Goal: Information Seeking & Learning: Find specific fact

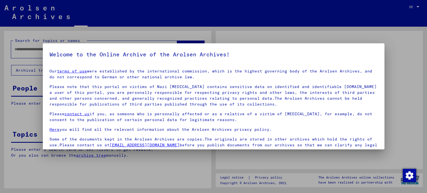
type input "**********"
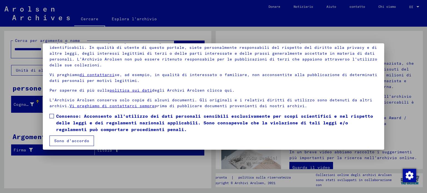
scroll to position [47, 0]
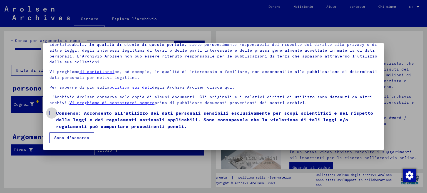
click at [54, 112] on label "Consenso: Acconsento all'utilizzo dei dati personali sensibili esclusivamente p…" at bounding box center [213, 120] width 328 height 20
drag, startPoint x: 68, startPoint y: 136, endPoint x: 74, endPoint y: 133, distance: 7.1
click at [68, 136] on font "Sono d'accordo" at bounding box center [71, 137] width 35 height 5
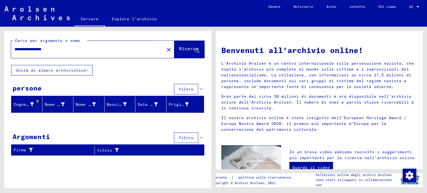
click at [188, 51] on font "Ricerca" at bounding box center [188, 49] width 19 height 6
click at [182, 54] on button "Ricerca" at bounding box center [189, 49] width 30 height 17
click at [86, 69] on icon at bounding box center [87, 70] width 2 height 4
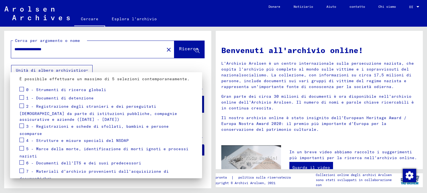
scroll to position [53, 0]
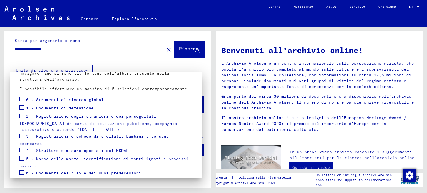
click at [22, 106] on span at bounding box center [21, 107] width 4 height 4
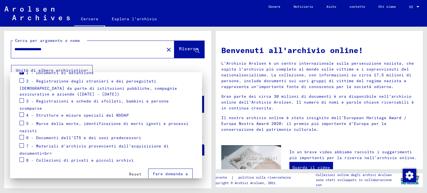
scroll to position [92, 0]
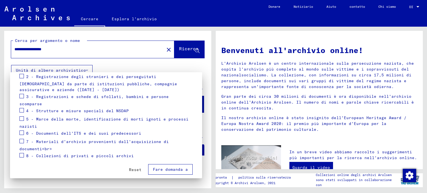
click at [185, 52] on div at bounding box center [213, 96] width 427 height 193
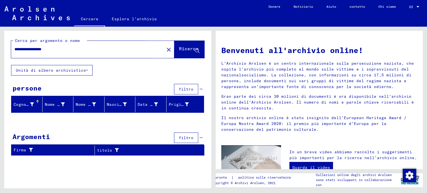
click at [185, 52] on font "Ricerca" at bounding box center [188, 49] width 19 height 6
click at [174, 107] on div "Prigioniero n." at bounding box center [179, 105] width 20 height 6
click at [31, 104] on icon at bounding box center [32, 105] width 4 height 4
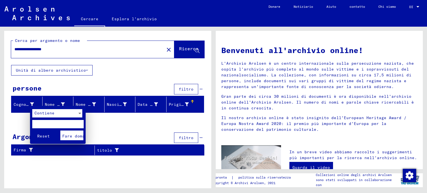
click at [41, 124] on input "text" at bounding box center [57, 124] width 51 height 8
type input "**********"
click at [134, 132] on div at bounding box center [213, 96] width 427 height 193
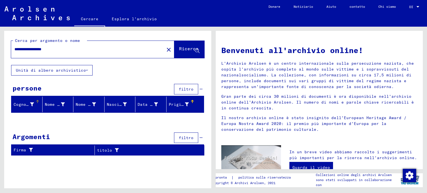
click at [179, 53] on span "Ricerca" at bounding box center [188, 50] width 19 height 6
click at [197, 51] on icon at bounding box center [197, 51] width 5 height 5
click at [29, 103] on font "Cognome" at bounding box center [23, 104] width 18 height 5
click at [36, 99] on mat-header-cell "Cognome" at bounding box center [26, 105] width 31 height 16
click at [178, 87] on button "filtro" at bounding box center [186, 89] width 24 height 11
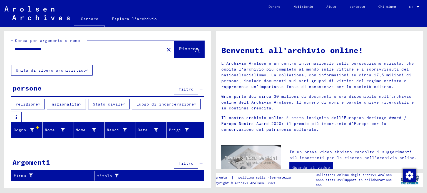
click at [72, 105] on font "nazionalità" at bounding box center [66, 104] width 28 height 5
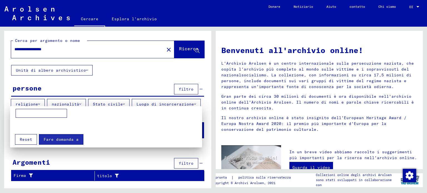
click at [52, 115] on input at bounding box center [41, 113] width 51 height 9
click at [124, 19] on div at bounding box center [213, 96] width 427 height 193
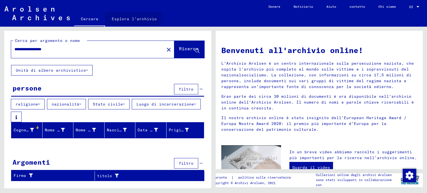
click at [124, 19] on font "Esplora l'archivio" at bounding box center [134, 18] width 45 height 5
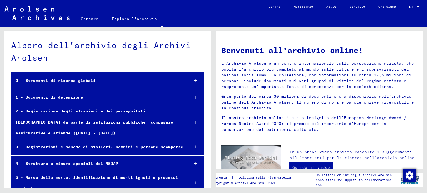
click at [60, 96] on font "1 - Documenti di detenzione" at bounding box center [50, 97] width 68 height 5
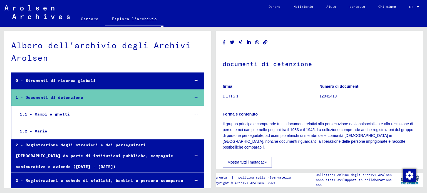
click at [56, 112] on font "1.1 - Campi e ghetti" at bounding box center [45, 114] width 50 height 5
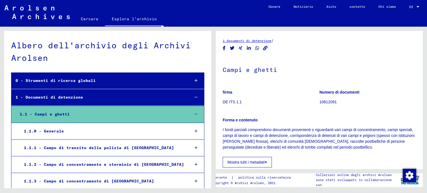
click at [63, 95] on font "1 - Documenti di detenzione" at bounding box center [50, 97] width 68 height 5
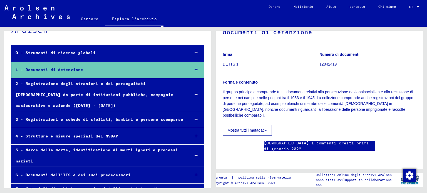
scroll to position [8, 0]
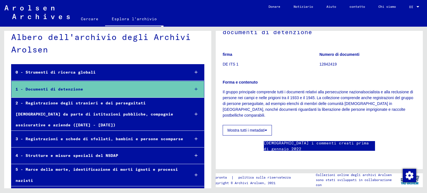
click at [66, 89] on font "1 - Documenti di detenzione" at bounding box center [50, 89] width 68 height 5
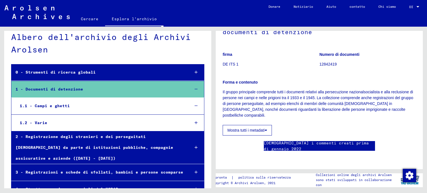
click at [53, 105] on font "1.1 - Campi e ghetti" at bounding box center [45, 105] width 50 height 5
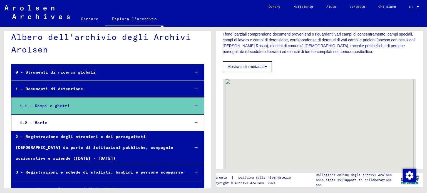
scroll to position [111, 0]
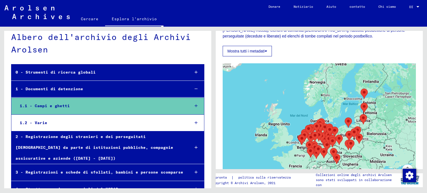
click at [376, 136] on div at bounding box center [319, 132] width 193 height 139
click at [399, 133] on div at bounding box center [319, 132] width 193 height 139
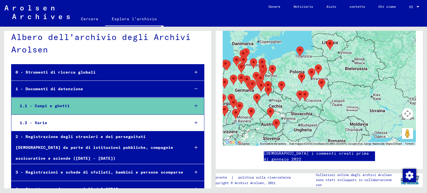
scroll to position [169, 0]
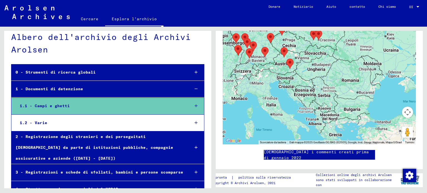
drag, startPoint x: 340, startPoint y: 138, endPoint x: 354, endPoint y: 79, distance: 61.3
click at [354, 79] on div at bounding box center [319, 75] width 193 height 139
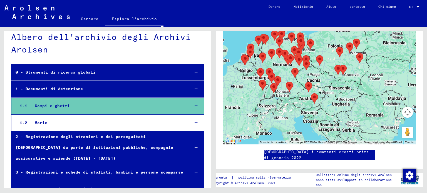
drag, startPoint x: 355, startPoint y: 92, endPoint x: 380, endPoint y: 128, distance: 43.2
click at [380, 128] on div at bounding box center [319, 75] width 193 height 139
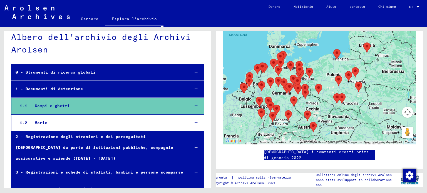
drag, startPoint x: 381, startPoint y: 68, endPoint x: 381, endPoint y: 98, distance: 30.3
click at [381, 98] on div at bounding box center [319, 75] width 193 height 139
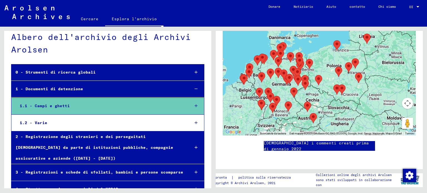
scroll to position [558, 0]
click at [61, 105] on font "1.1 - Campi e ghetti" at bounding box center [45, 105] width 50 height 5
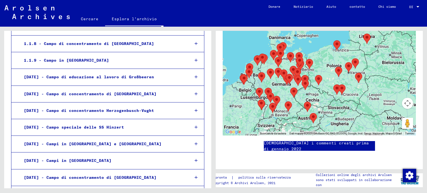
scroll to position [231, 0]
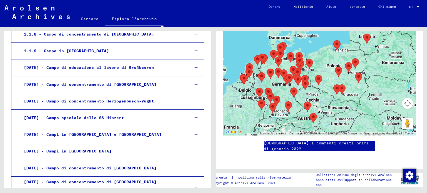
click at [71, 150] on font "[DATE] - Campi in [GEOGRAPHIC_DATA]" at bounding box center [68, 151] width 88 height 5
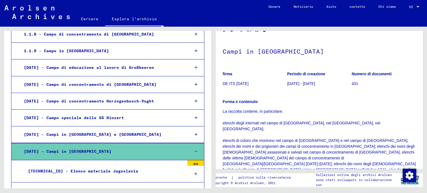
scroll to position [28, 0]
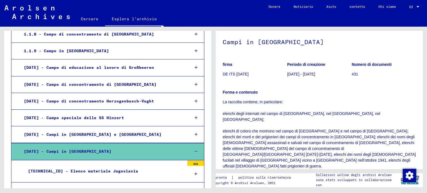
click at [174, 171] on div "[TECHNICAL_ID] - Elenco materiale Jugoslavia" at bounding box center [104, 171] width 161 height 11
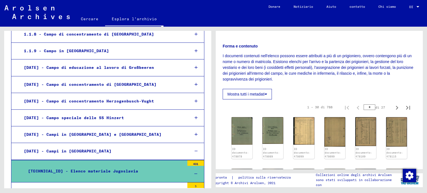
scroll to position [83, 0]
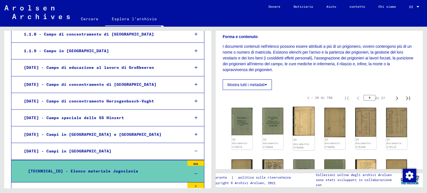
click at [293, 125] on img at bounding box center [304, 121] width 22 height 29
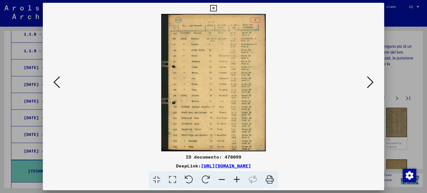
click at [174, 179] on icon at bounding box center [172, 179] width 16 height 17
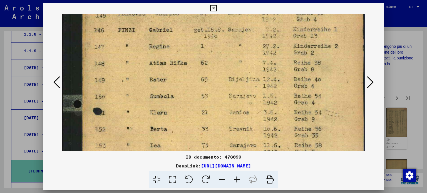
drag, startPoint x: 211, startPoint y: 92, endPoint x: 217, endPoint y: 37, distance: 55.0
click at [217, 37] on img at bounding box center [214, 158] width 304 height 400
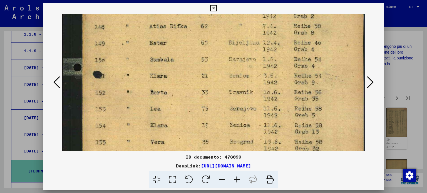
scroll to position [97, 0]
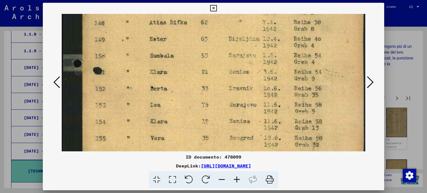
drag, startPoint x: 203, startPoint y: 89, endPoint x: 201, endPoint y: 46, distance: 42.8
click at [201, 46] on img at bounding box center [214, 117] width 304 height 400
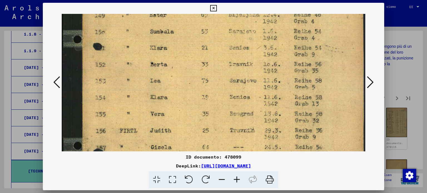
drag, startPoint x: 177, startPoint y: 103, endPoint x: 186, endPoint y: 76, distance: 27.6
click at [186, 76] on img at bounding box center [214, 93] width 304 height 400
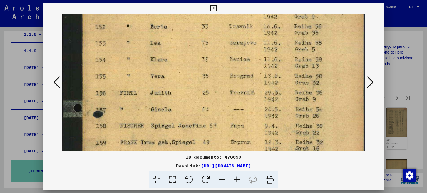
drag, startPoint x: 187, startPoint y: 130, endPoint x: 196, endPoint y: 84, distance: 47.2
click at [195, 86] on img at bounding box center [214, 55] width 304 height 400
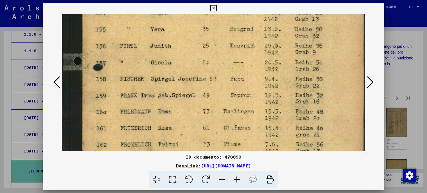
drag, startPoint x: 193, startPoint y: 97, endPoint x: 205, endPoint y: 51, distance: 48.0
click at [205, 51] on img at bounding box center [214, 8] width 304 height 400
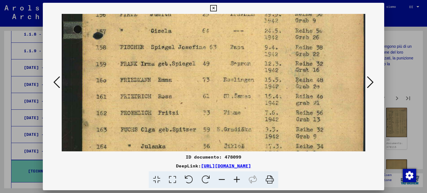
scroll to position [246, 0]
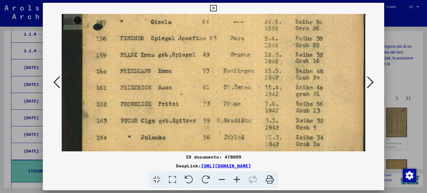
drag, startPoint x: 195, startPoint y: 118, endPoint x: 209, endPoint y: 78, distance: 42.3
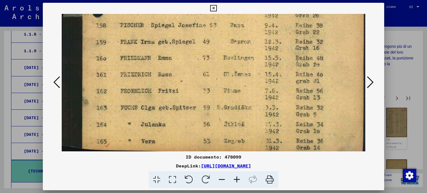
scroll to position [262, 0]
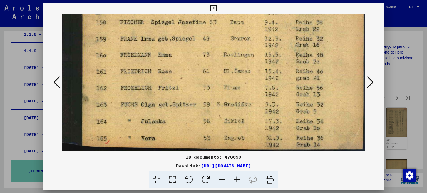
drag, startPoint x: 194, startPoint y: 128, endPoint x: 203, endPoint y: 108, distance: 21.7
click at [369, 83] on icon at bounding box center [370, 82] width 7 height 13
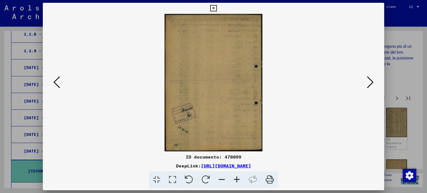
click at [369, 83] on icon at bounding box center [370, 82] width 7 height 13
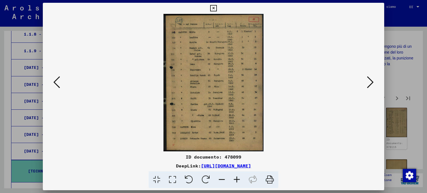
click at [170, 179] on icon at bounding box center [172, 179] width 16 height 17
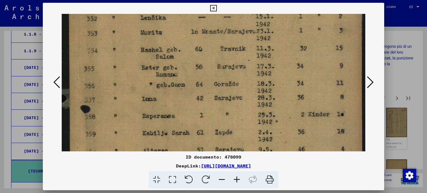
drag, startPoint x: 188, startPoint y: 122, endPoint x: 207, endPoint y: 51, distance: 73.0
click at [207, 51] on img at bounding box center [214, 155] width 304 height 418
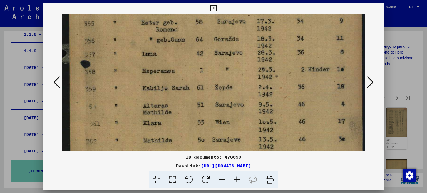
drag, startPoint x: 213, startPoint y: 134, endPoint x: 222, endPoint y: 86, distance: 48.5
click at [222, 86] on img at bounding box center [214, 110] width 304 height 418
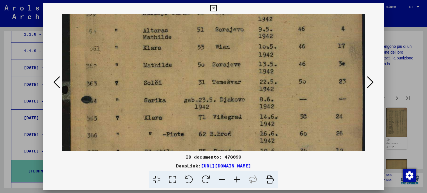
drag, startPoint x: 219, startPoint y: 113, endPoint x: 239, endPoint y: 46, distance: 69.5
click at [239, 46] on img at bounding box center [214, 35] width 304 height 418
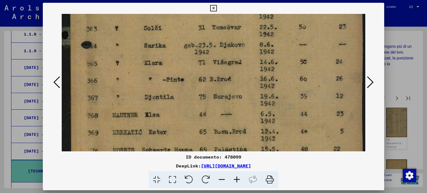
drag, startPoint x: 223, startPoint y: 122, endPoint x: 234, endPoint y: 65, distance: 58.2
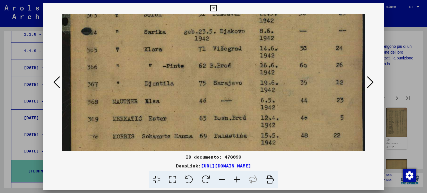
scroll to position [280, 0]
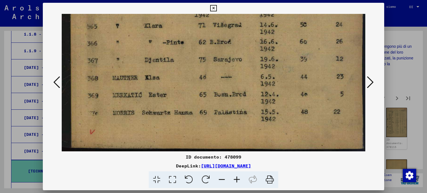
drag, startPoint x: 224, startPoint y: 128, endPoint x: 244, endPoint y: 63, distance: 68.6
click at [369, 82] on icon at bounding box center [370, 82] width 7 height 13
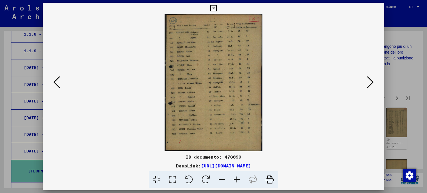
click at [172, 178] on icon at bounding box center [172, 179] width 16 height 17
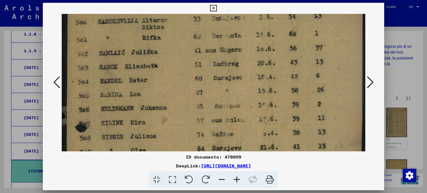
drag, startPoint x: 190, startPoint y: 133, endPoint x: 207, endPoint y: 81, distance: 55.6
click at [207, 81] on img at bounding box center [214, 177] width 304 height 426
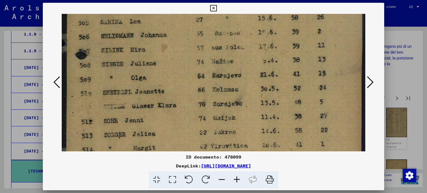
drag, startPoint x: 203, startPoint y: 124, endPoint x: 224, endPoint y: 56, distance: 71.9
click at [224, 56] on img at bounding box center [214, 104] width 304 height 426
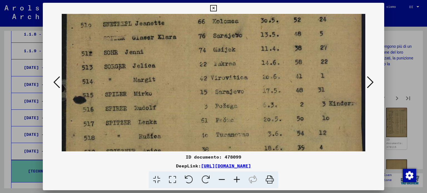
drag, startPoint x: 206, startPoint y: 105, endPoint x: 227, endPoint y: 35, distance: 73.2
click at [227, 35] on img at bounding box center [214, 36] width 304 height 426
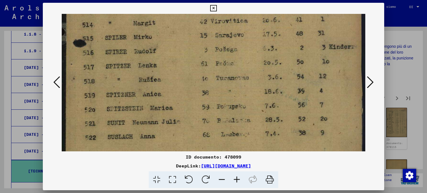
scroll to position [274, 0]
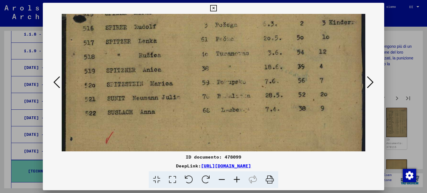
drag, startPoint x: 185, startPoint y: 112, endPoint x: 201, endPoint y: 28, distance: 86.0
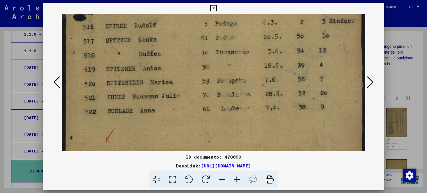
scroll to position [288, 0]
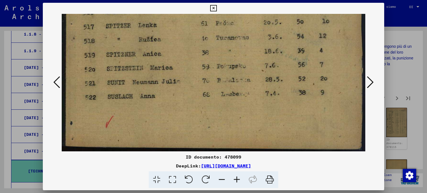
drag, startPoint x: 191, startPoint y: 103, endPoint x: 201, endPoint y: 79, distance: 26.9
click at [371, 83] on icon at bounding box center [370, 82] width 7 height 13
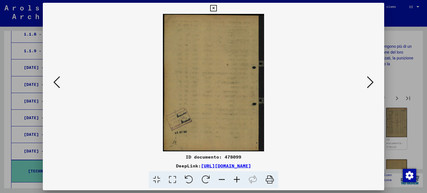
click at [371, 78] on icon at bounding box center [370, 82] width 7 height 13
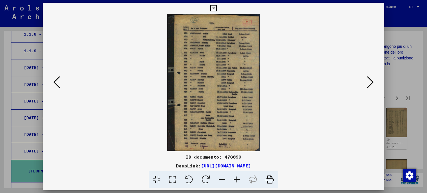
click at [174, 178] on icon at bounding box center [172, 179] width 16 height 17
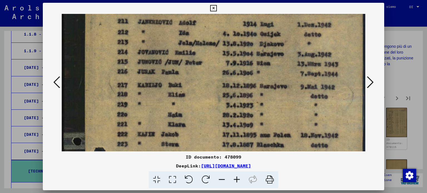
drag, startPoint x: 188, startPoint y: 113, endPoint x: 219, endPoint y: 55, distance: 65.5
click at [219, 56] on img at bounding box center [214, 183] width 304 height 450
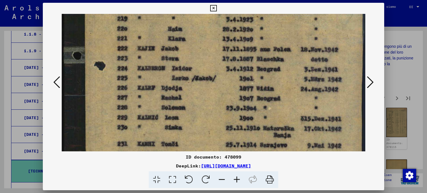
drag, startPoint x: 209, startPoint y: 109, endPoint x: 254, endPoint y: 29, distance: 91.8
click at [255, 19] on img at bounding box center [214, 97] width 304 height 450
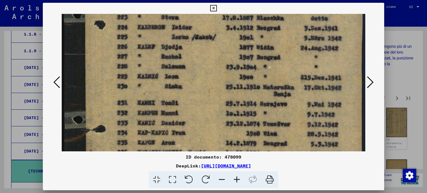
drag, startPoint x: 230, startPoint y: 105, endPoint x: 260, endPoint y: 53, distance: 59.8
click at [260, 53] on img at bounding box center [214, 56] width 304 height 450
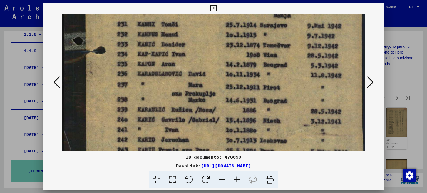
drag, startPoint x: 249, startPoint y: 111, endPoint x: 263, endPoint y: 44, distance: 68.2
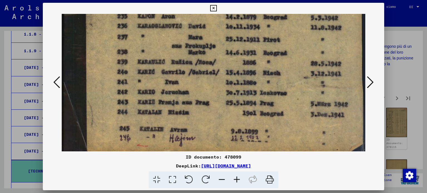
drag, startPoint x: 237, startPoint y: 114, endPoint x: 261, endPoint y: 55, distance: 63.6
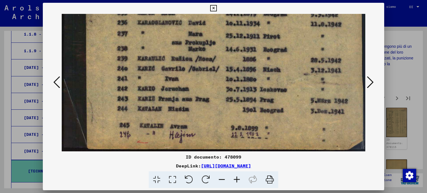
click at [374, 81] on button at bounding box center [370, 83] width 10 height 16
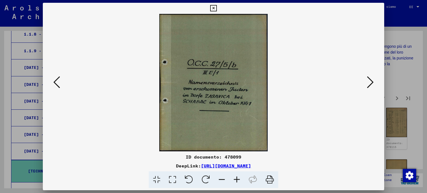
click at [367, 84] on icon at bounding box center [370, 82] width 7 height 13
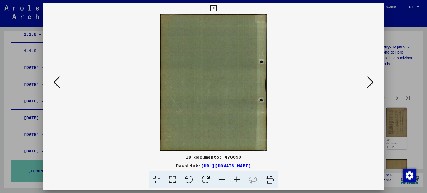
click at [367, 84] on icon at bounding box center [370, 82] width 7 height 13
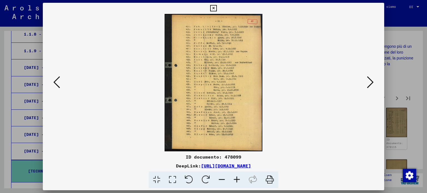
click at [171, 179] on icon at bounding box center [172, 179] width 16 height 17
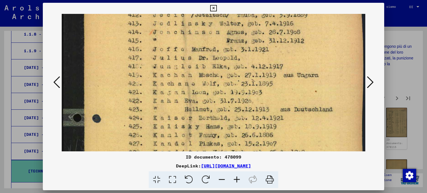
drag, startPoint x: 249, startPoint y: 111, endPoint x: 257, endPoint y: 54, distance: 58.1
click at [257, 54] on img at bounding box center [214, 172] width 304 height 428
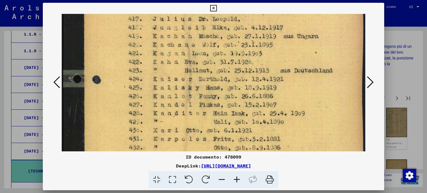
drag, startPoint x: 255, startPoint y: 106, endPoint x: 265, endPoint y: 66, distance: 41.8
click at [265, 66] on img at bounding box center [214, 133] width 304 height 428
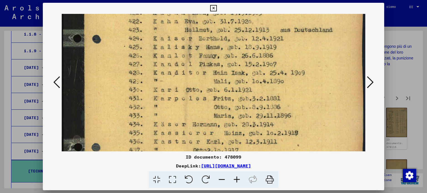
drag, startPoint x: 256, startPoint y: 106, endPoint x: 263, endPoint y: 64, distance: 42.5
click at [263, 64] on img at bounding box center [214, 93] width 304 height 428
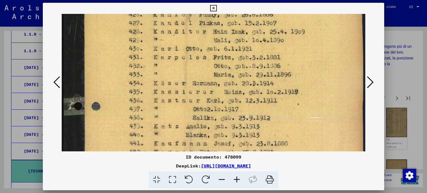
drag, startPoint x: 257, startPoint y: 110, endPoint x: 265, endPoint y: 65, distance: 45.8
click at [265, 65] on img at bounding box center [214, 52] width 304 height 428
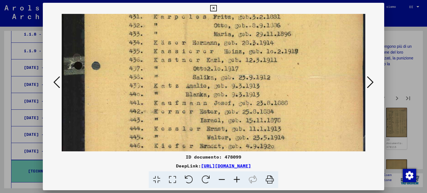
drag, startPoint x: 256, startPoint y: 101, endPoint x: 262, endPoint y: 68, distance: 33.3
click at [262, 68] on img at bounding box center [214, 11] width 304 height 428
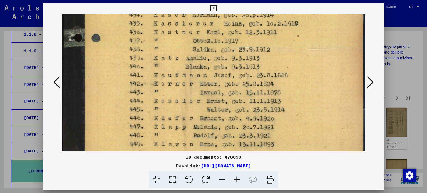
drag, startPoint x: 247, startPoint y: 103, endPoint x: 260, endPoint y: 73, distance: 32.9
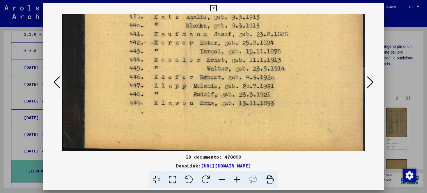
scroll to position [290, 0]
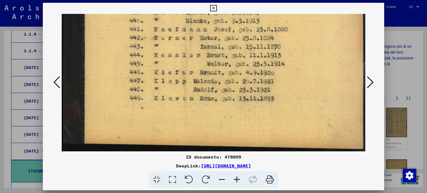
drag, startPoint x: 241, startPoint y: 109, endPoint x: 259, endPoint y: 55, distance: 56.4
click at [370, 82] on icon at bounding box center [370, 82] width 7 height 13
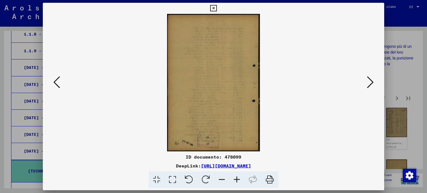
scroll to position [0, 0]
click at [370, 82] on icon at bounding box center [370, 82] width 7 height 13
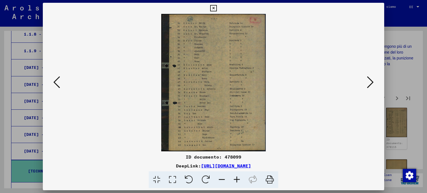
click at [174, 176] on icon at bounding box center [172, 179] width 16 height 17
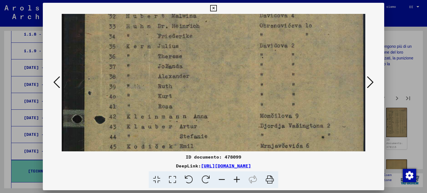
drag, startPoint x: 205, startPoint y: 124, endPoint x: 218, endPoint y: 74, distance: 51.3
click at [217, 74] on img at bounding box center [214, 168] width 304 height 400
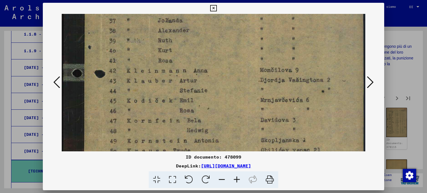
drag, startPoint x: 221, startPoint y: 96, endPoint x: 232, endPoint y: 64, distance: 34.6
click at [232, 64] on img at bounding box center [214, 122] width 304 height 400
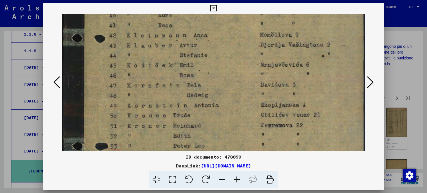
drag, startPoint x: 221, startPoint y: 103, endPoint x: 230, endPoint y: 62, distance: 41.9
click at [230, 62] on img at bounding box center [214, 87] width 304 height 400
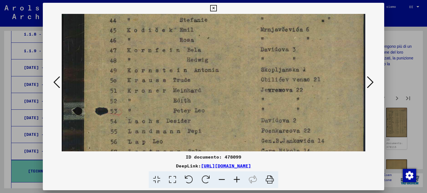
drag, startPoint x: 223, startPoint y: 104, endPoint x: 232, endPoint y: 80, distance: 25.8
click at [232, 80] on img at bounding box center [214, 52] width 304 height 400
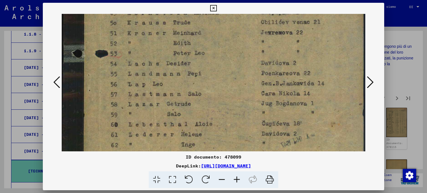
scroll to position [220, 0]
drag, startPoint x: 224, startPoint y: 118, endPoint x: 245, endPoint y: 60, distance: 61.7
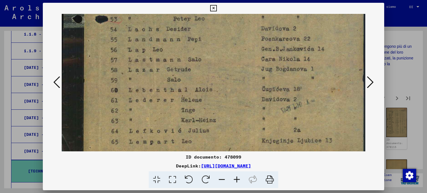
drag, startPoint x: 240, startPoint y: 123, endPoint x: 253, endPoint y: 77, distance: 47.7
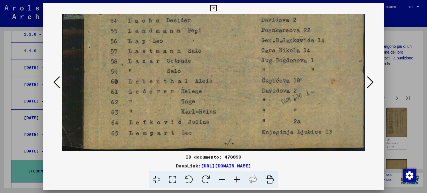
drag, startPoint x: 221, startPoint y: 118, endPoint x: 239, endPoint y: 80, distance: 41.5
click at [372, 81] on icon at bounding box center [370, 82] width 7 height 13
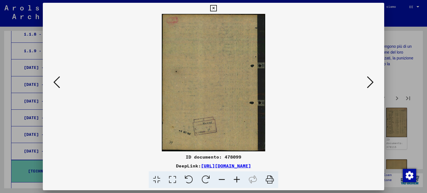
click at [372, 81] on icon at bounding box center [370, 82] width 7 height 13
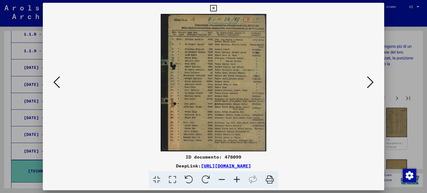
click at [169, 176] on icon at bounding box center [172, 179] width 16 height 17
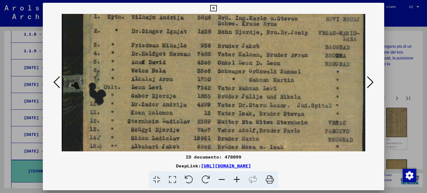
drag, startPoint x: 175, startPoint y: 131, endPoint x: 208, endPoint y: 59, distance: 79.4
click at [208, 59] on img at bounding box center [214, 142] width 304 height 396
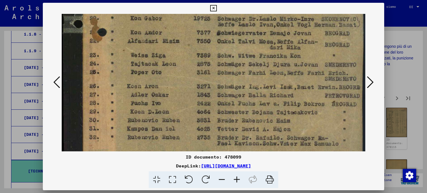
drag, startPoint x: 196, startPoint y: 139, endPoint x: 249, endPoint y: -33, distance: 179.5
click at [249, 0] on html "Cercare Esplora l'archivio Donare Notiziario Aiuto contatto Chi siamo Cercare E…" at bounding box center [213, 96] width 427 height 193
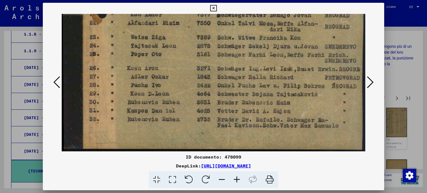
drag, startPoint x: 221, startPoint y: 44, endPoint x: 270, endPoint y: -32, distance: 90.6
click at [270, 0] on html "Cercare Esplora l'archivio Donare Notiziario Aiuto contatto Chi siamo Cercare E…" at bounding box center [213, 96] width 427 height 193
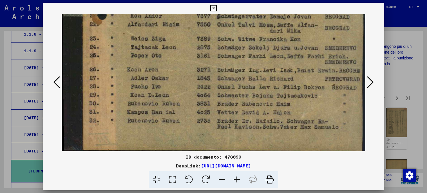
click at [368, 80] on icon at bounding box center [370, 82] width 7 height 13
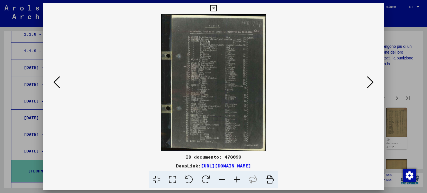
click at [171, 179] on icon at bounding box center [172, 179] width 16 height 17
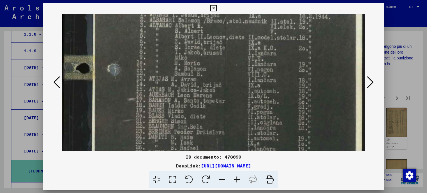
scroll to position [67, 0]
drag, startPoint x: 211, startPoint y: 114, endPoint x: 230, endPoint y: 46, distance: 71.2
click at [230, 46] on img at bounding box center [214, 144] width 304 height 395
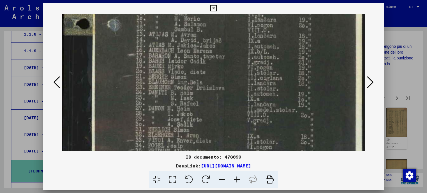
drag, startPoint x: 226, startPoint y: 103, endPoint x: 233, endPoint y: 57, distance: 46.3
click at [233, 57] on img at bounding box center [214, 101] width 304 height 395
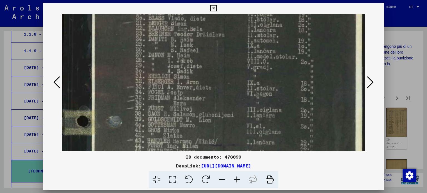
drag, startPoint x: 228, startPoint y: 96, endPoint x: 233, endPoint y: 56, distance: 40.8
click at [233, 56] on img at bounding box center [214, 47] width 304 height 395
click at [216, 8] on icon at bounding box center [213, 8] width 6 height 7
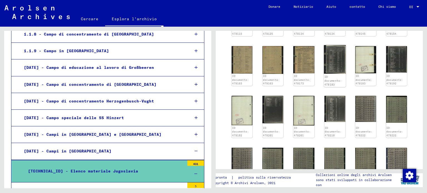
scroll to position [250, 0]
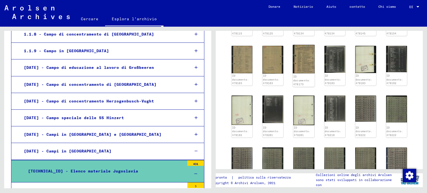
click at [302, 63] on img at bounding box center [304, 59] width 22 height 29
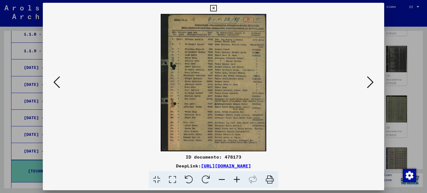
click at [173, 182] on icon at bounding box center [172, 179] width 16 height 17
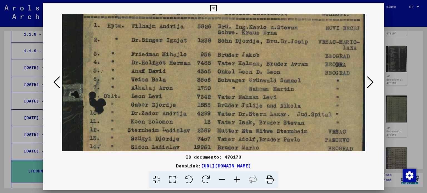
drag, startPoint x: 191, startPoint y: 90, endPoint x: 186, endPoint y: 56, distance: 34.3
click at [183, 28] on img at bounding box center [214, 151] width 304 height 396
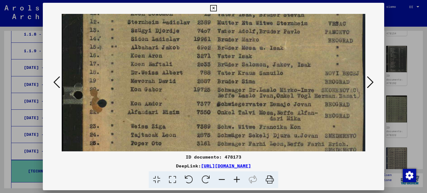
drag, startPoint x: 185, startPoint y: 99, endPoint x: 188, endPoint y: -11, distance: 110.1
click at [188, 0] on html "Cercare Esplora l'archivio Donare Notiziario Aiuto contatto Chi siamo Cercare E…" at bounding box center [213, 96] width 427 height 193
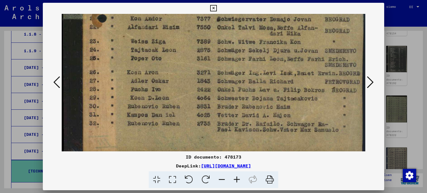
scroll to position [258, 0]
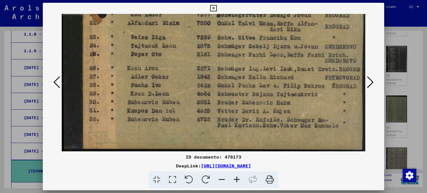
drag, startPoint x: 199, startPoint y: 128, endPoint x: 200, endPoint y: 49, distance: 79.2
click at [368, 79] on icon at bounding box center [370, 82] width 7 height 13
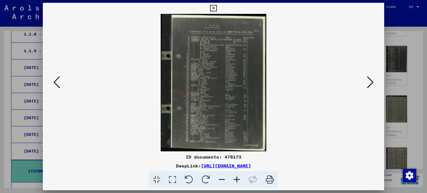
scroll to position [0, 0]
click at [216, 6] on icon at bounding box center [213, 8] width 6 height 7
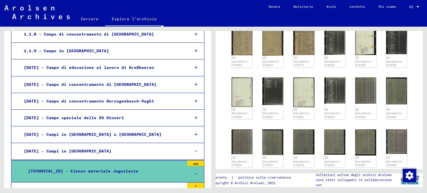
scroll to position [278, 0]
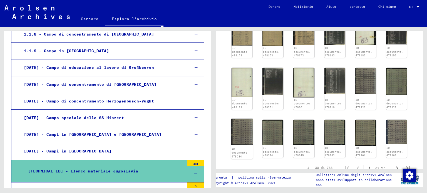
click at [241, 134] on img at bounding box center [242, 132] width 22 height 26
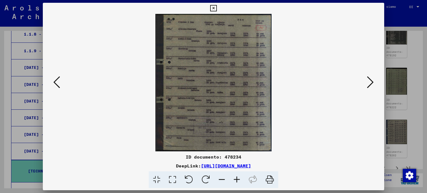
click at [171, 179] on icon at bounding box center [172, 179] width 16 height 17
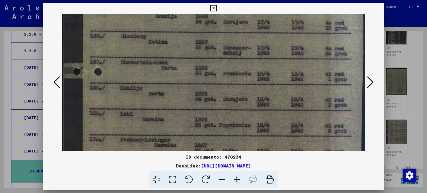
drag, startPoint x: 170, startPoint y: 122, endPoint x: 157, endPoint y: 54, distance: 69.3
click at [157, 54] on img at bounding box center [214, 126] width 304 height 360
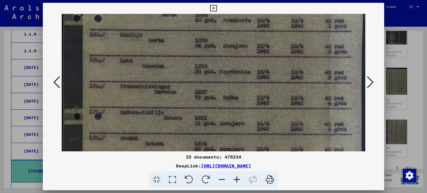
drag, startPoint x: 145, startPoint y: 82, endPoint x: 140, endPoint y: 48, distance: 34.9
click at [140, 49] on img at bounding box center [214, 72] width 304 height 360
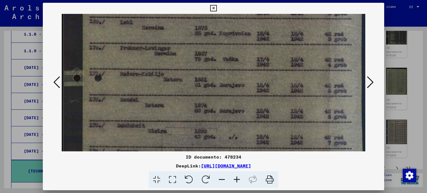
drag, startPoint x: 143, startPoint y: 88, endPoint x: 134, endPoint y: 42, distance: 47.2
click at [134, 43] on img at bounding box center [214, 34] width 304 height 360
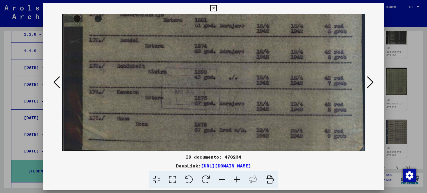
drag, startPoint x: 143, startPoint y: 107, endPoint x: 125, endPoint y: 47, distance: 62.3
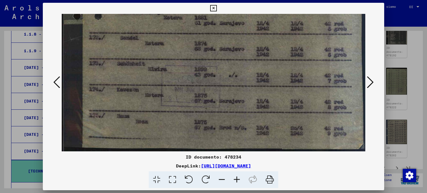
click at [368, 79] on icon at bounding box center [370, 82] width 7 height 13
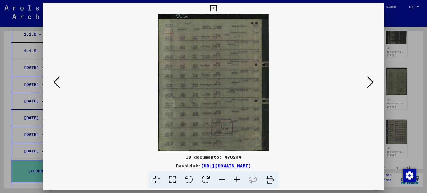
click at [216, 9] on icon at bounding box center [213, 8] width 6 height 7
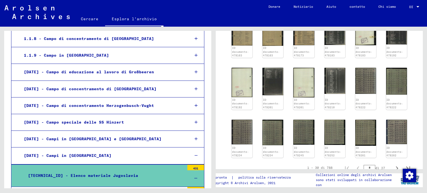
scroll to position [203, 0]
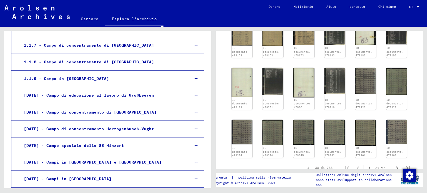
click at [97, 145] on font "[DATE] - Campo speciale delle SS Hinzert" at bounding box center [74, 145] width 100 height 5
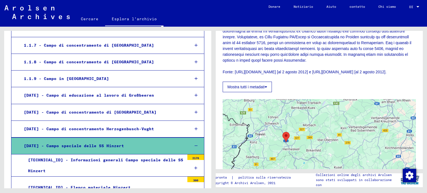
scroll to position [306, 0]
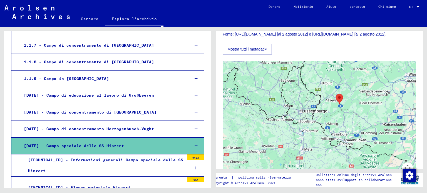
click at [143, 126] on font "[DATE] - Campo di concentramento Herzogenbusch-Vught" at bounding box center [89, 128] width 130 height 5
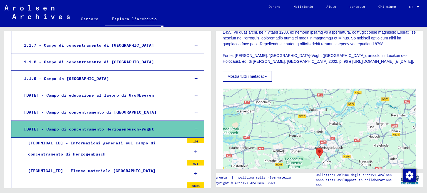
scroll to position [278, 0]
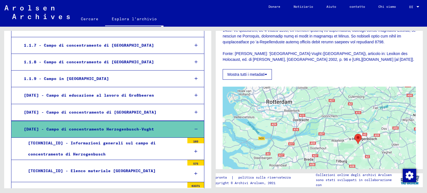
click at [123, 113] on font "[DATE] - Campo di concentramento di [GEOGRAPHIC_DATA]" at bounding box center [90, 112] width 133 height 5
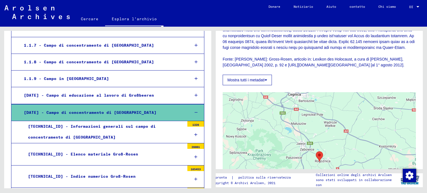
scroll to position [278, 0]
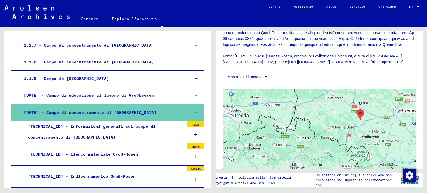
click at [121, 95] on font "[DATE] - Campo di educazione al lavoro di Großbeeren" at bounding box center [89, 95] width 130 height 5
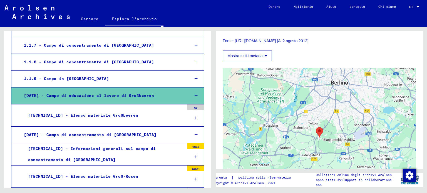
scroll to position [194, 0]
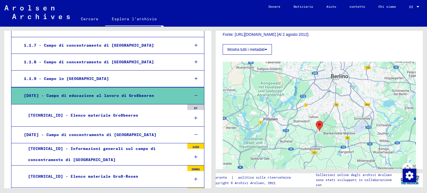
click at [133, 110] on div "[TECHNICAL_ID] - Elenco materiale Großbeeren" at bounding box center [104, 115] width 161 height 11
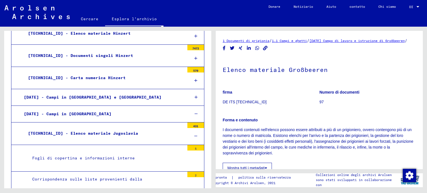
scroll to position [758, 0]
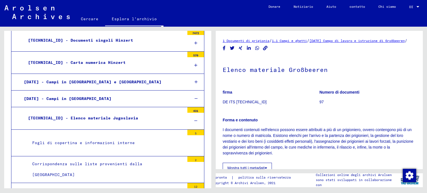
click at [128, 161] on font "Corrispondenza sulle liste provenienti dalla [GEOGRAPHIC_DATA]" at bounding box center [87, 169] width 110 height 16
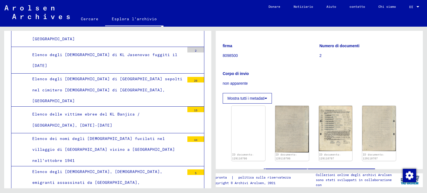
scroll to position [925, 0]
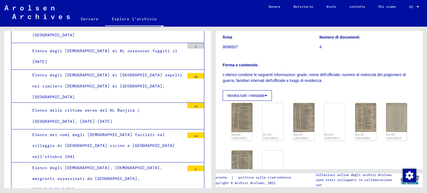
scroll to position [83, 0]
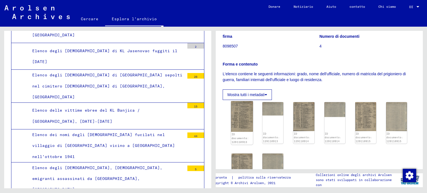
click at [243, 115] on img at bounding box center [242, 116] width 22 height 31
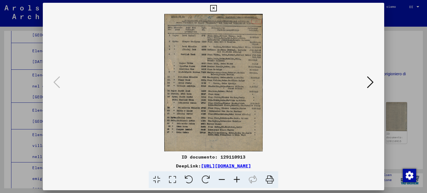
click at [172, 179] on icon at bounding box center [172, 179] width 16 height 17
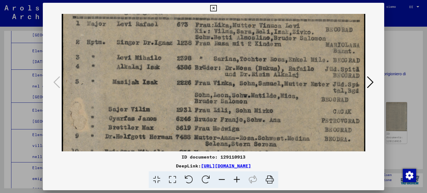
drag, startPoint x: 171, startPoint y: 109, endPoint x: 191, endPoint y: 50, distance: 62.7
click at [191, 47] on img at bounding box center [214, 169] width 304 height 424
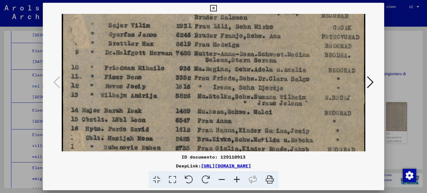
drag, startPoint x: 206, startPoint y: 116, endPoint x: 224, endPoint y: 36, distance: 82.1
click at [224, 36] on img at bounding box center [214, 85] width 304 height 424
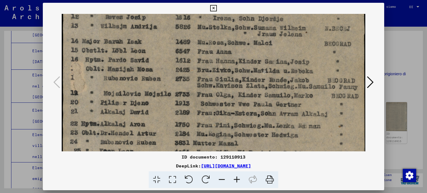
drag, startPoint x: 217, startPoint y: 106, endPoint x: 236, endPoint y: 36, distance: 72.8
click at [236, 36] on img at bounding box center [214, 16] width 304 height 424
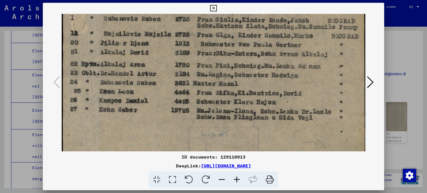
drag, startPoint x: 229, startPoint y: 133, endPoint x: 233, endPoint y: 56, distance: 77.3
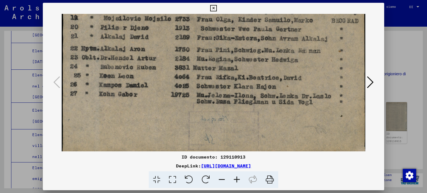
click at [370, 83] on icon at bounding box center [370, 82] width 7 height 13
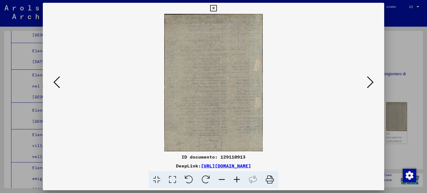
click at [371, 82] on icon at bounding box center [370, 82] width 7 height 13
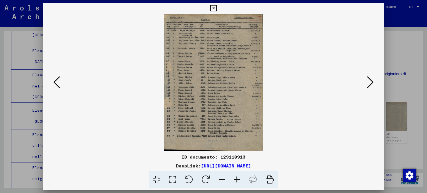
click at [175, 180] on icon at bounding box center [172, 179] width 16 height 17
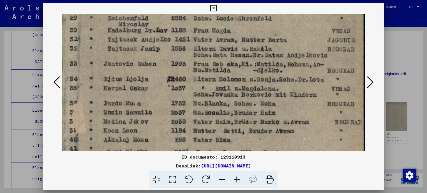
drag, startPoint x: 160, startPoint y: 128, endPoint x: 177, endPoint y: 88, distance: 43.0
click at [179, 70] on img at bounding box center [214, 168] width 304 height 421
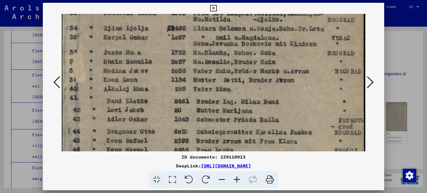
drag, startPoint x: 176, startPoint y: 127, endPoint x: 197, endPoint y: 72, distance: 59.3
click at [197, 72] on img at bounding box center [214, 117] width 304 height 421
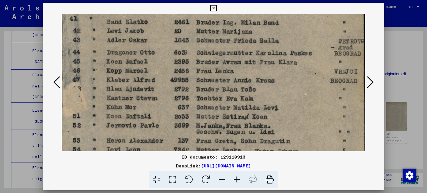
drag, startPoint x: 193, startPoint y: 125, endPoint x: 213, endPoint y: 49, distance: 78.8
click at [216, 42] on img at bounding box center [214, 38] width 304 height 421
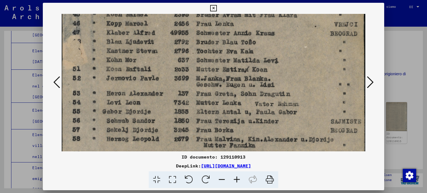
drag, startPoint x: 210, startPoint y: 121, endPoint x: 231, endPoint y: 48, distance: 76.1
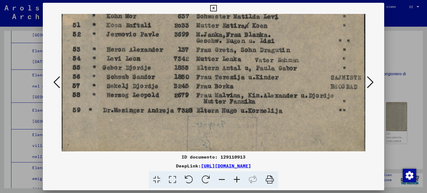
scroll to position [283, 0]
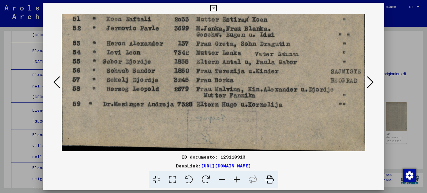
drag, startPoint x: 221, startPoint y: 100, endPoint x: 226, endPoint y: 80, distance: 20.0
click at [370, 83] on icon at bounding box center [370, 82] width 7 height 13
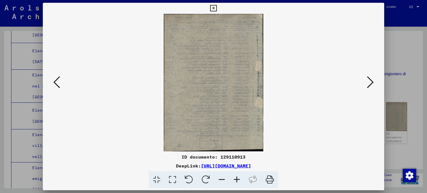
scroll to position [0, 0]
click at [373, 83] on icon at bounding box center [370, 82] width 7 height 13
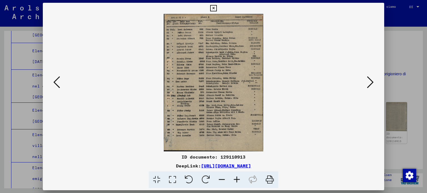
click at [170, 178] on icon at bounding box center [172, 179] width 16 height 17
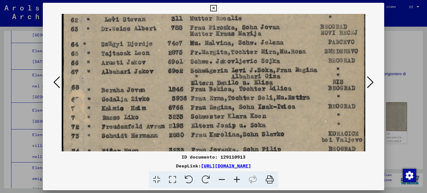
drag, startPoint x: 180, startPoint y: 126, endPoint x: 201, endPoint y: 63, distance: 66.5
click at [201, 63] on img at bounding box center [214, 163] width 304 height 420
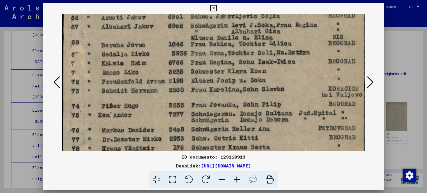
drag, startPoint x: 193, startPoint y: 104, endPoint x: 215, endPoint y: 58, distance: 51.4
click at [216, 51] on img at bounding box center [214, 118] width 304 height 420
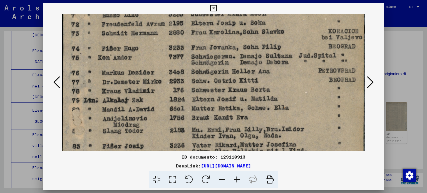
drag, startPoint x: 213, startPoint y: 103, endPoint x: 239, endPoint y: 51, distance: 58.4
click at [239, 51] on img at bounding box center [214, 61] width 304 height 420
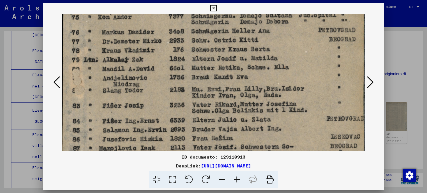
drag, startPoint x: 225, startPoint y: 118, endPoint x: 247, endPoint y: 73, distance: 50.1
click at [247, 73] on img at bounding box center [214, 20] width 304 height 420
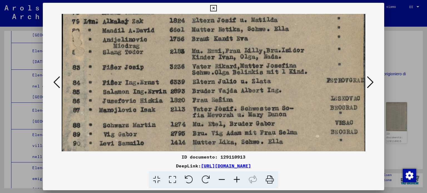
drag, startPoint x: 226, startPoint y: 131, endPoint x: 239, endPoint y: 86, distance: 47.5
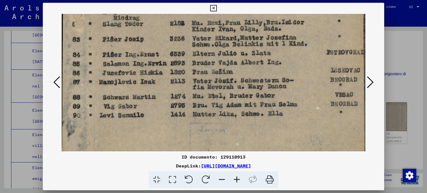
scroll to position [282, 0]
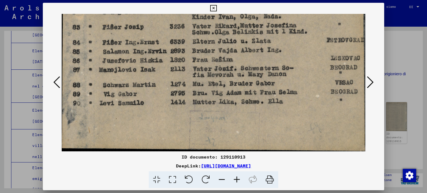
drag, startPoint x: 231, startPoint y: 114, endPoint x: 249, endPoint y: 78, distance: 40.5
click at [371, 81] on icon at bounding box center [370, 82] width 7 height 13
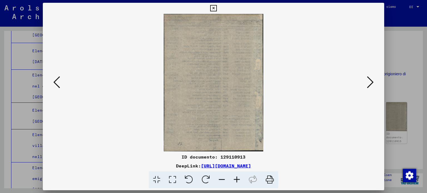
scroll to position [0, 0]
click at [367, 82] on icon at bounding box center [370, 82] width 7 height 13
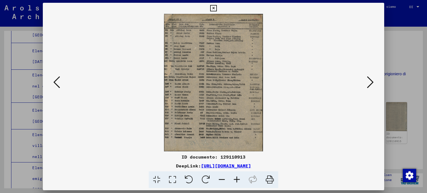
click at [172, 180] on icon at bounding box center [172, 179] width 16 height 17
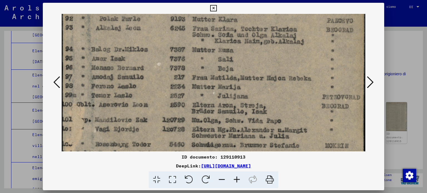
drag, startPoint x: 138, startPoint y: 125, endPoint x: 141, endPoint y: 69, distance: 55.9
click at [141, 69] on img at bounding box center [214, 170] width 304 height 423
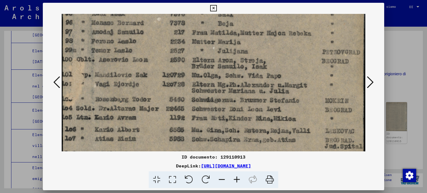
drag, startPoint x: 134, startPoint y: 109, endPoint x: 146, endPoint y: 60, distance: 50.8
click at [145, 60] on img at bounding box center [214, 125] width 304 height 423
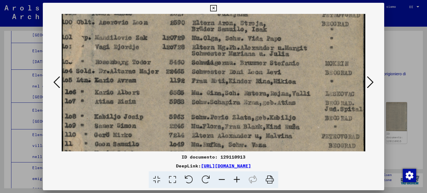
drag, startPoint x: 145, startPoint y: 107, endPoint x: 156, endPoint y: 66, distance: 42.1
click at [154, 71] on img at bounding box center [214, 88] width 304 height 423
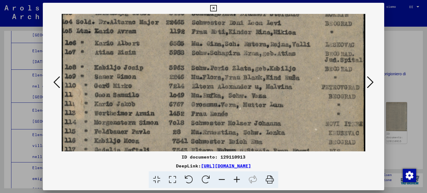
drag, startPoint x: 153, startPoint y: 93, endPoint x: 166, endPoint y: 50, distance: 44.1
click at [166, 51] on img at bounding box center [214, 39] width 304 height 423
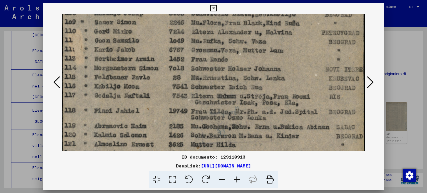
drag, startPoint x: 151, startPoint y: 108, endPoint x: 170, endPoint y: 59, distance: 51.9
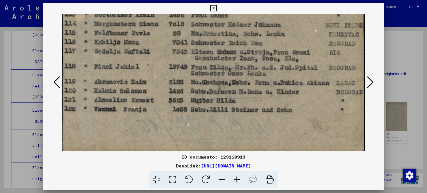
drag, startPoint x: 147, startPoint y: 129, endPoint x: 161, endPoint y: 91, distance: 40.5
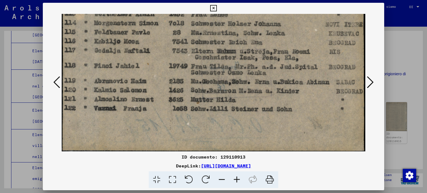
click at [216, 9] on icon at bounding box center [213, 8] width 6 height 7
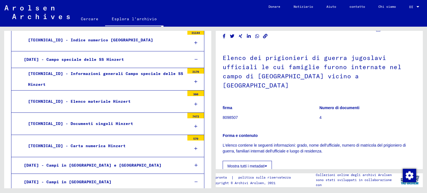
scroll to position [0, 0]
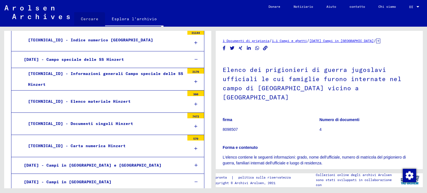
click at [87, 20] on font "Cercare" at bounding box center [90, 18] width 18 height 5
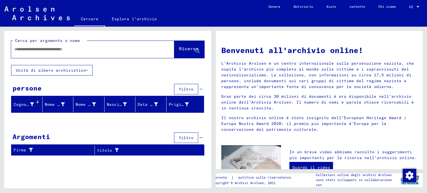
click at [40, 53] on div at bounding box center [84, 49] width 146 height 13
click at [38, 49] on input "text" at bounding box center [85, 49] width 143 height 6
click at [179, 50] on font "Ricerca" at bounding box center [188, 49] width 19 height 6
click at [109, 49] on input "**********" at bounding box center [85, 49] width 143 height 6
type input "**********"
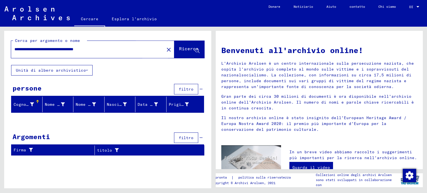
click at [180, 51] on font "Ricerca" at bounding box center [188, 49] width 19 height 6
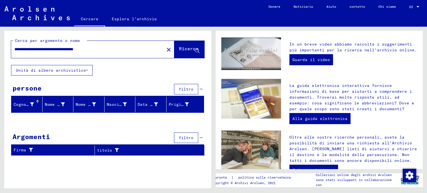
scroll to position [139, 0]
